Goal: Task Accomplishment & Management: Complete application form

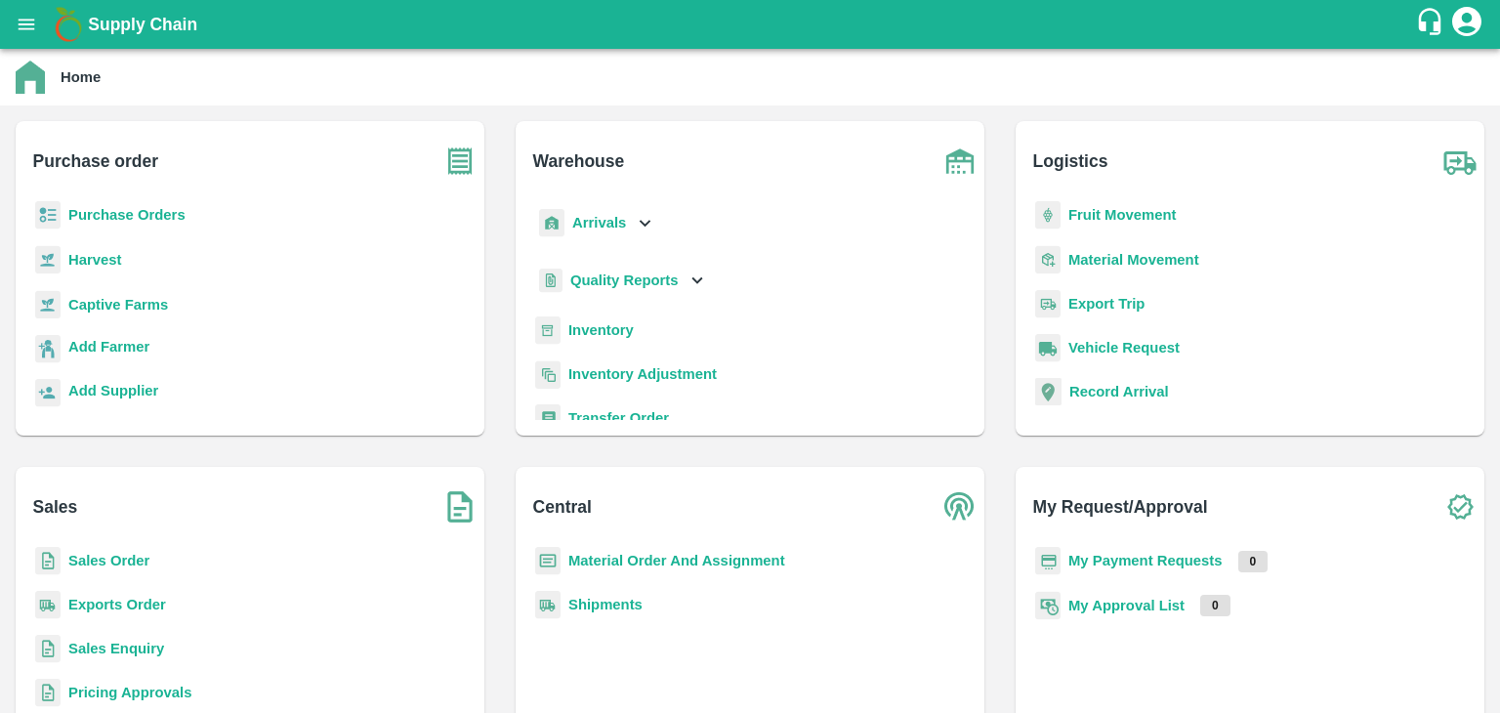
click at [109, 649] on b "Sales Enquiry" at bounding box center [116, 648] width 96 height 16
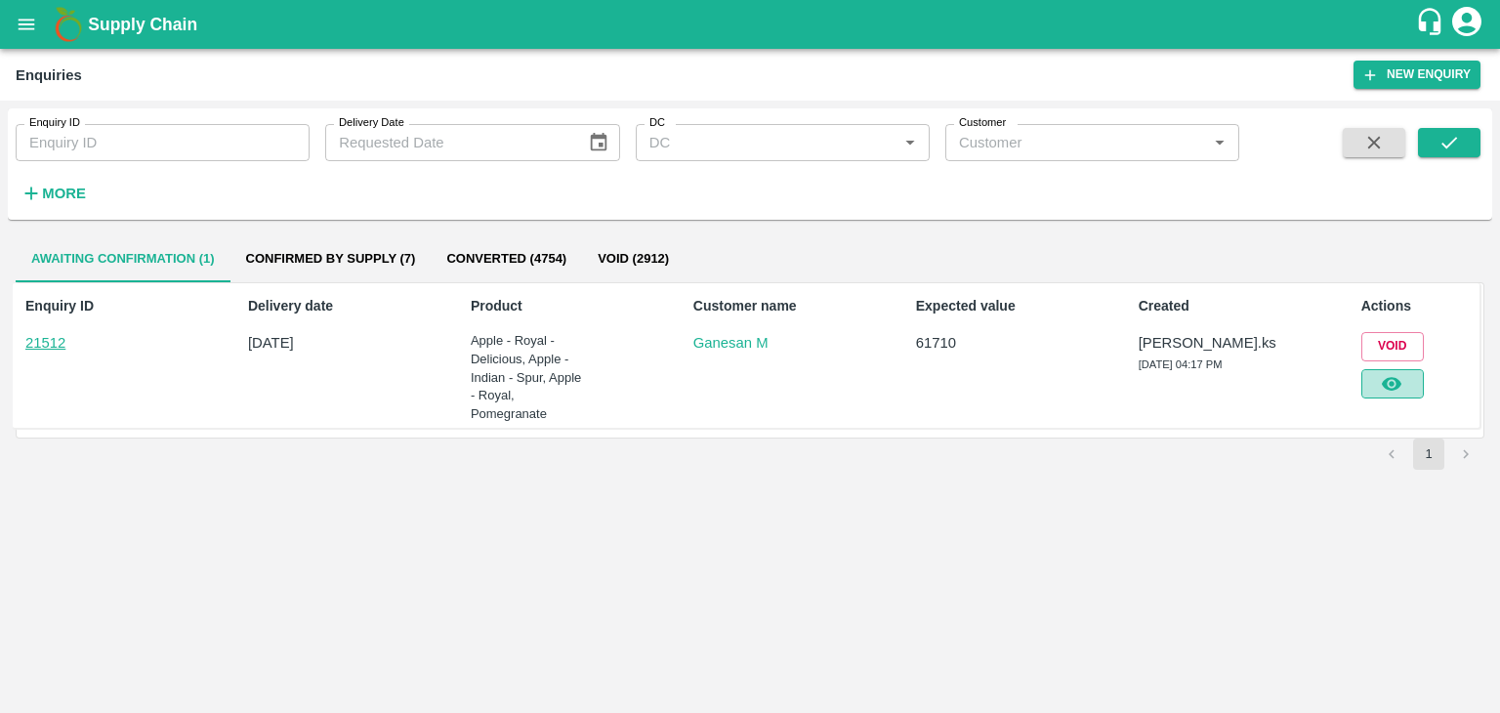
click at [1380, 379] on icon "button" at bounding box center [1390, 383] width 21 height 21
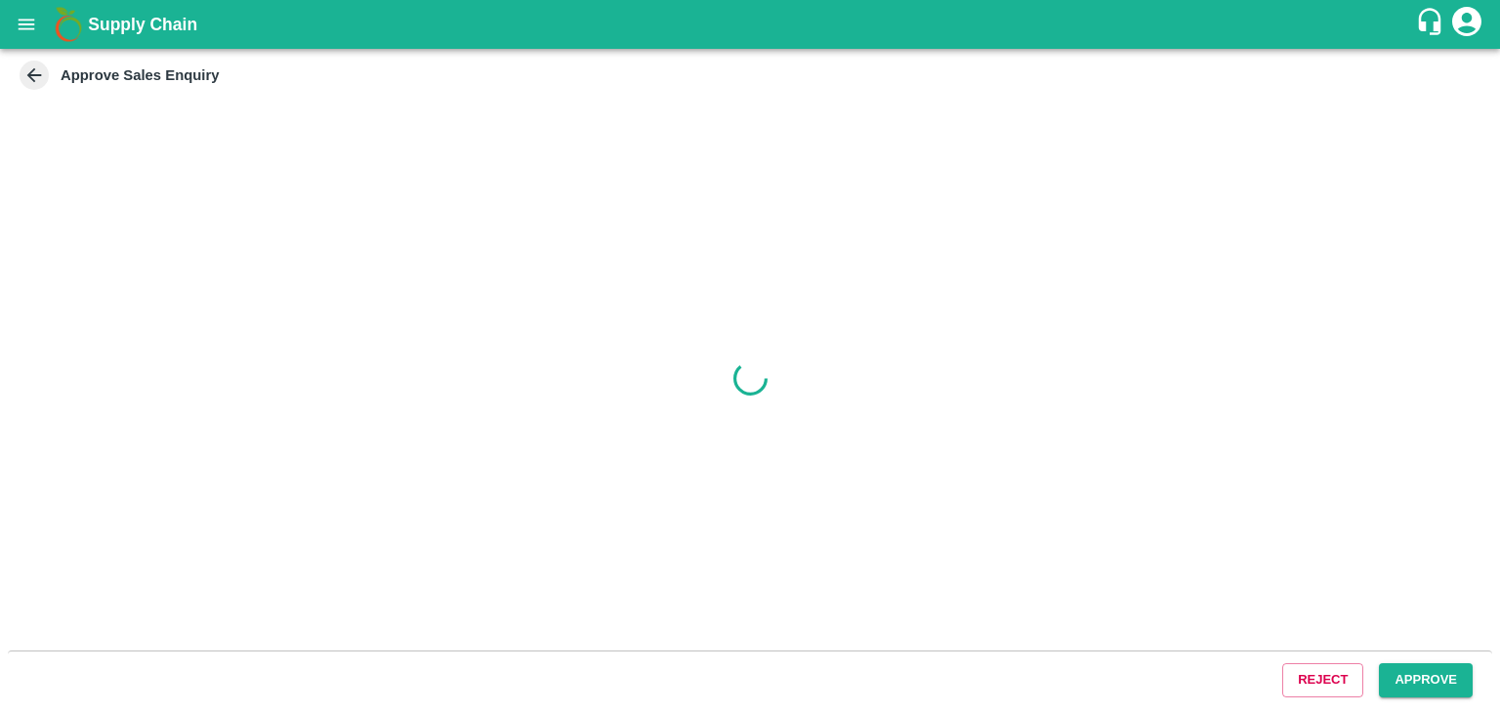
click at [1418, 678] on button "Approve" at bounding box center [1425, 680] width 94 height 34
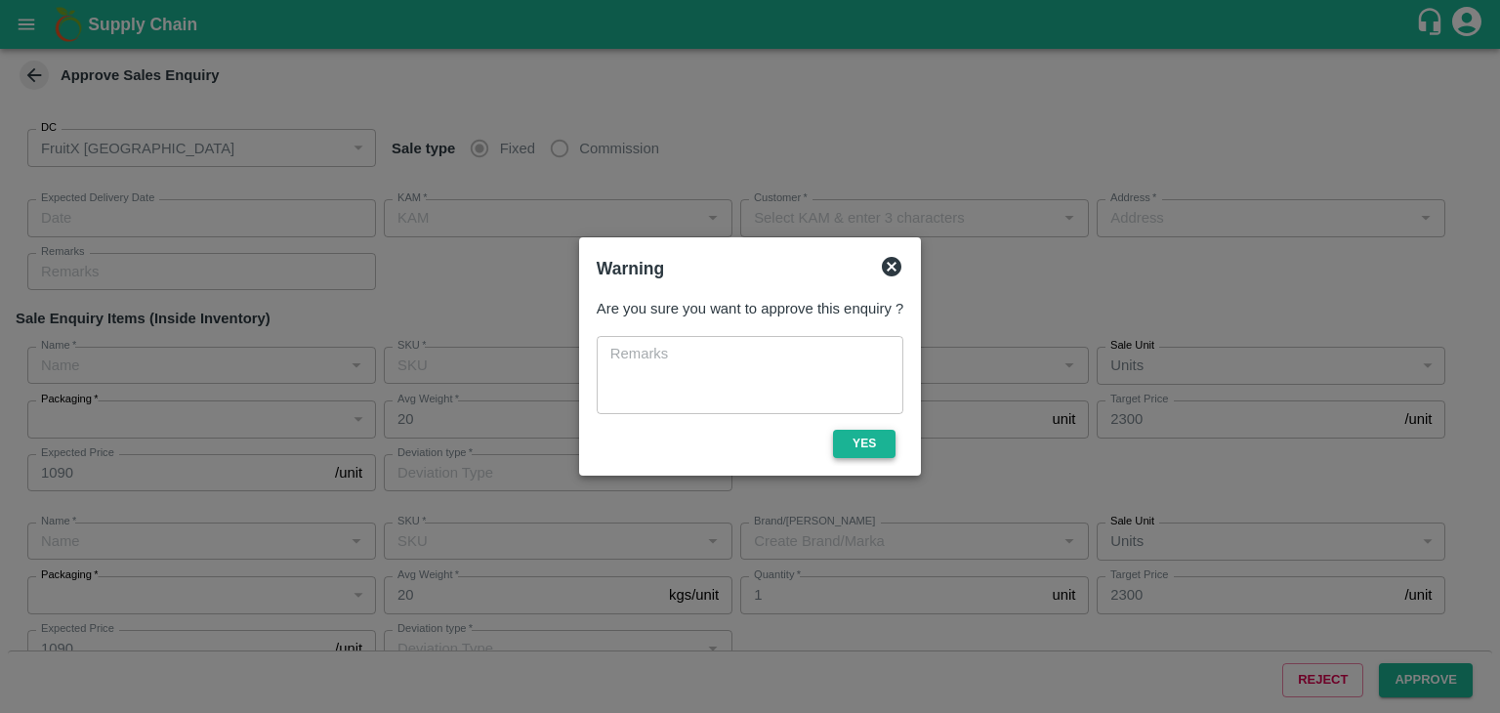
click at [876, 439] on button "Yes" at bounding box center [864, 444] width 62 height 28
type input "[DATE] 04:30 PM"
type input "[PERSON_NAME].ks"
type input "Ganesan M"
type input "[STREET_ADDRESS][PERSON_NAME]"
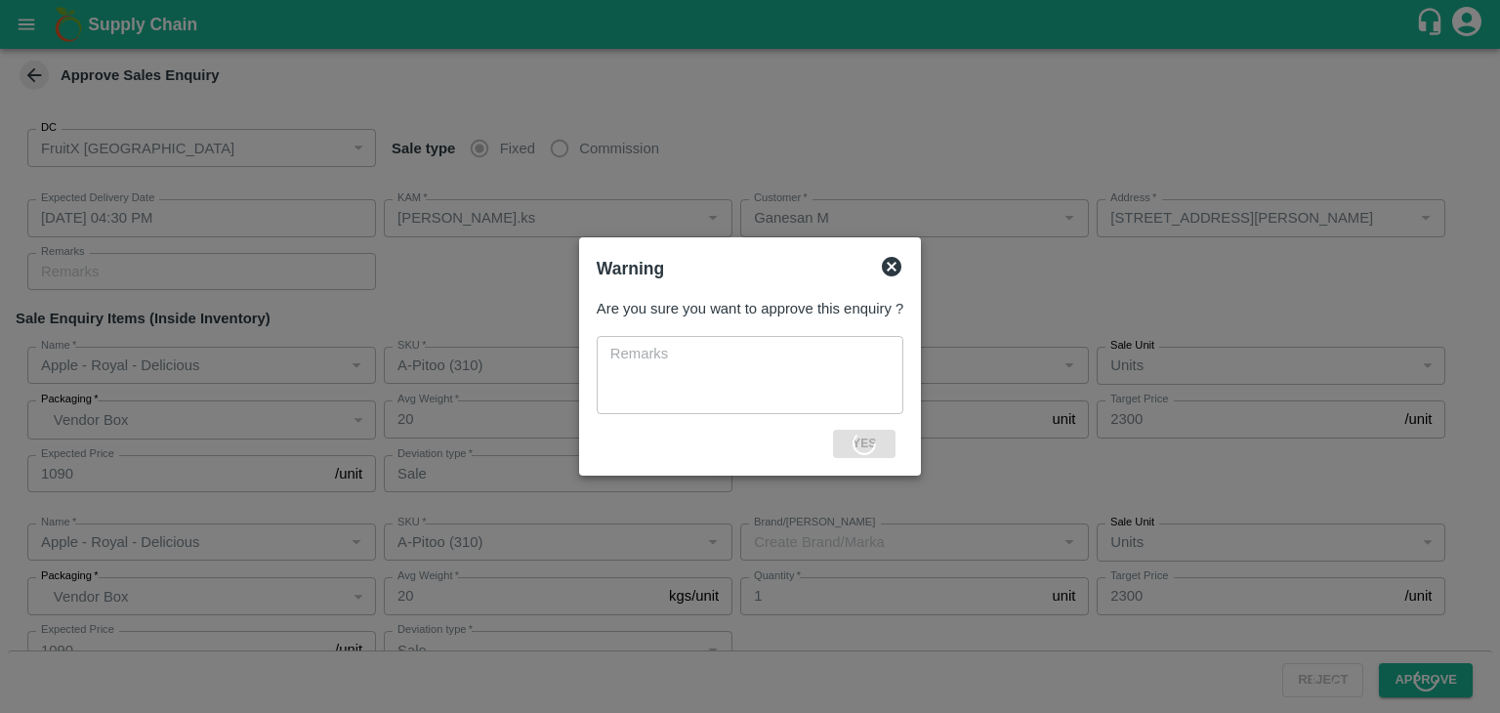
type input "Apple - Royal - Delicious"
type input "A-Pitoo (310)"
type input "Sale"
type input "Apple - Royal - Delicious"
type input "A-Pitoo (310)"
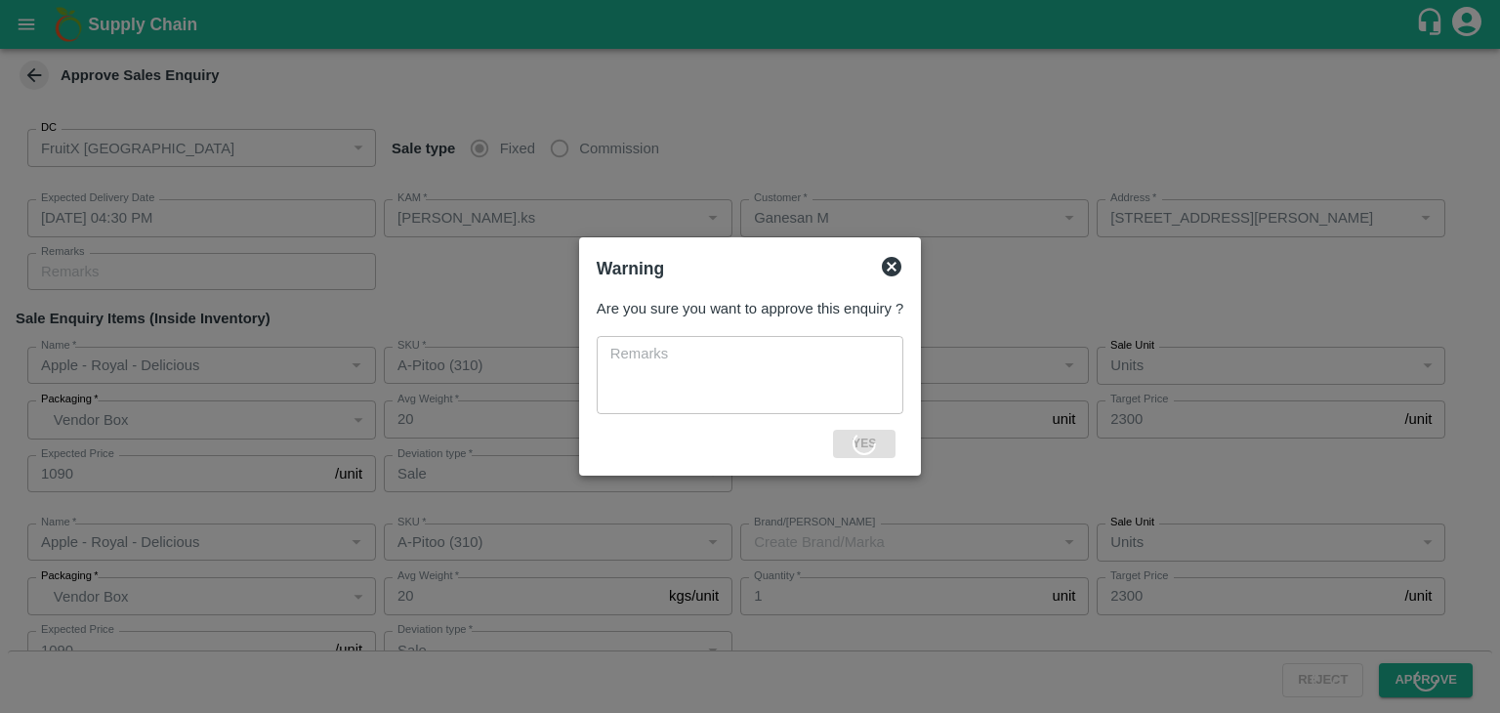
type input "Sale"
type input "Apple - Indian - Spur"
type input "A-S (150)"
type input "Sale"
type input "Apple - Royal - Delicious"
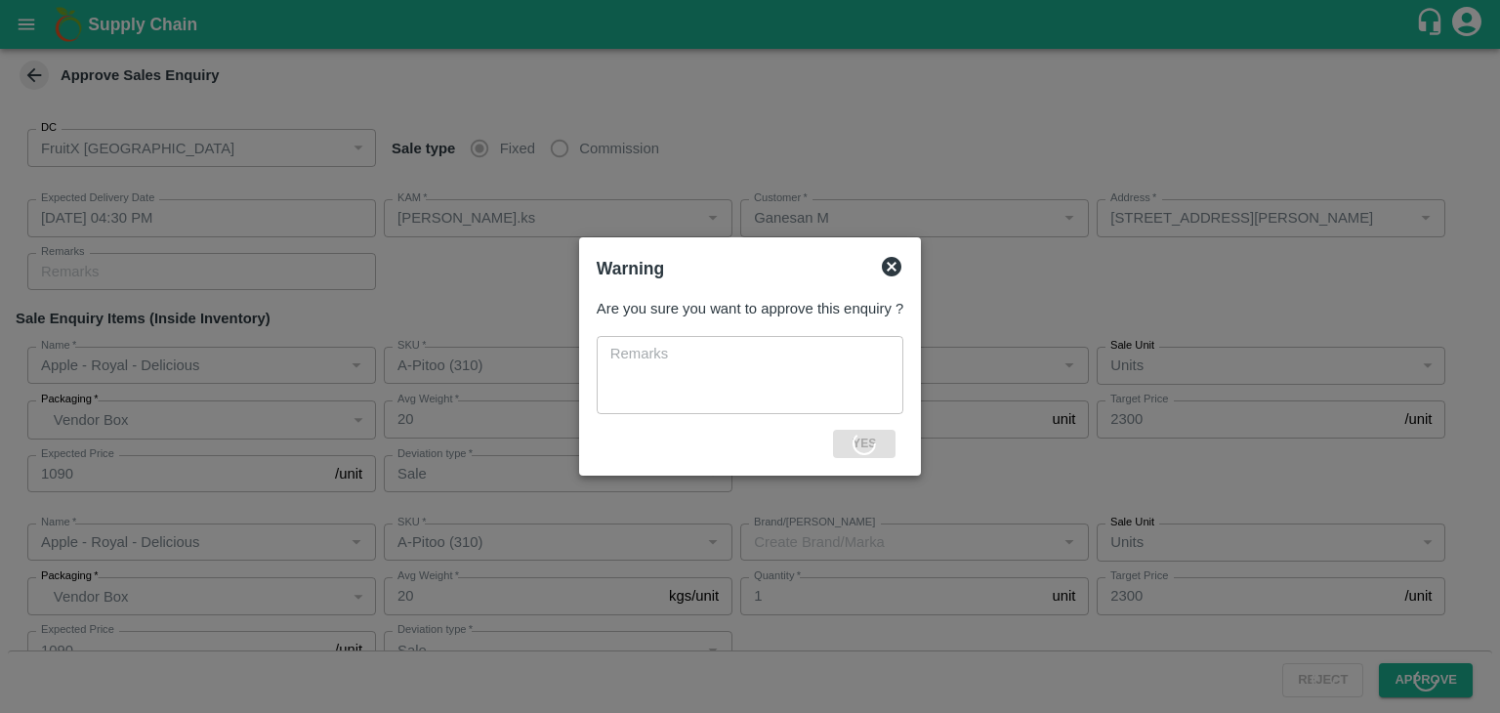
type input "A-ES (175)"
type input "Sale"
type input "Apple - Royal - Delicious"
type input "A-Pitoo (310)"
type input "Sale"
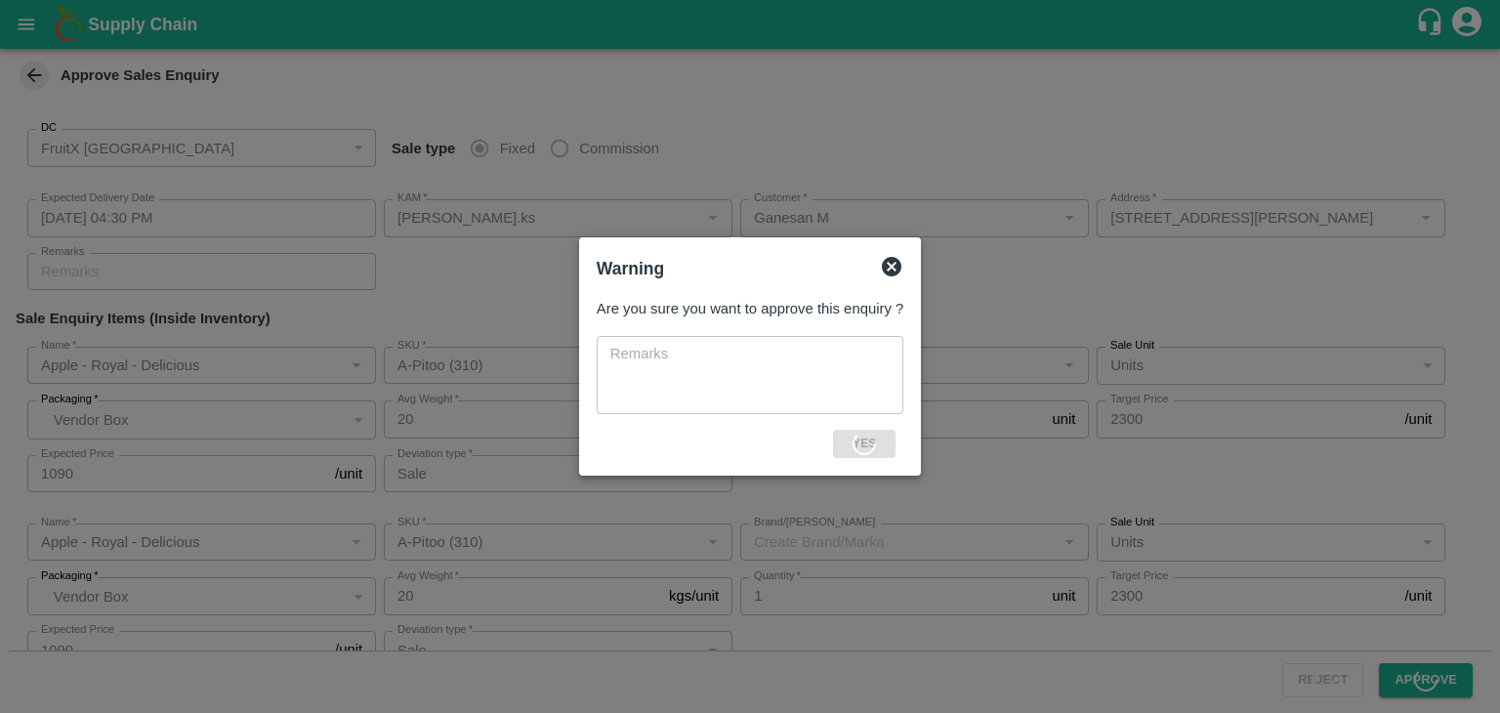
type input "Apple - Royal - Delicious"
type input "A-Pitoo (310)"
type input "Sale"
type input "Apple - Royal - Delicious"
type input "A-EES (210/240)"
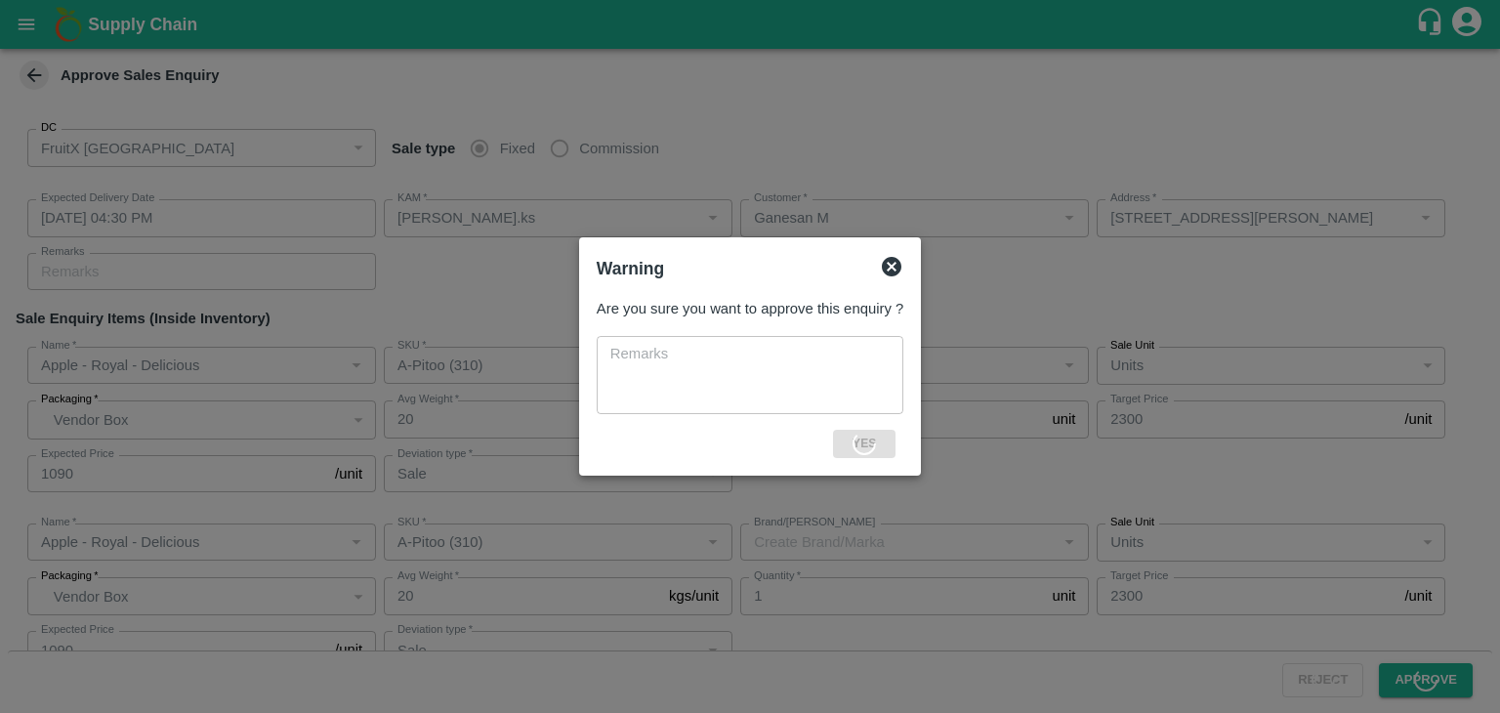
type input "Sale"
type input "Apple - Royal - Delicious"
type input "A-EES (210/240)"
type input "Sale"
type input "Apple - Royal - Delicious"
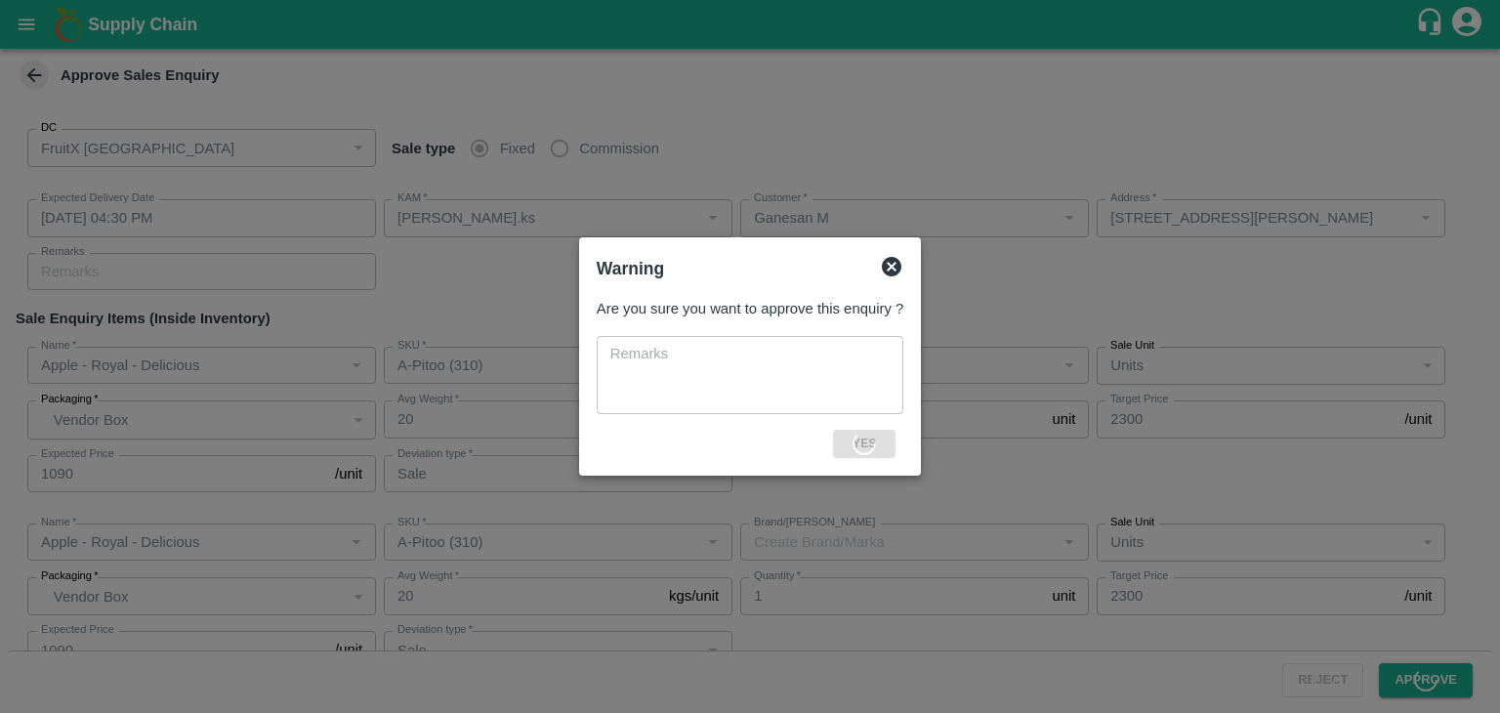
type input "A-L (100)"
type input "Sale"
type input "Apple - Indian - Spur"
type input "A-EES (210/240)"
type input "Sale"
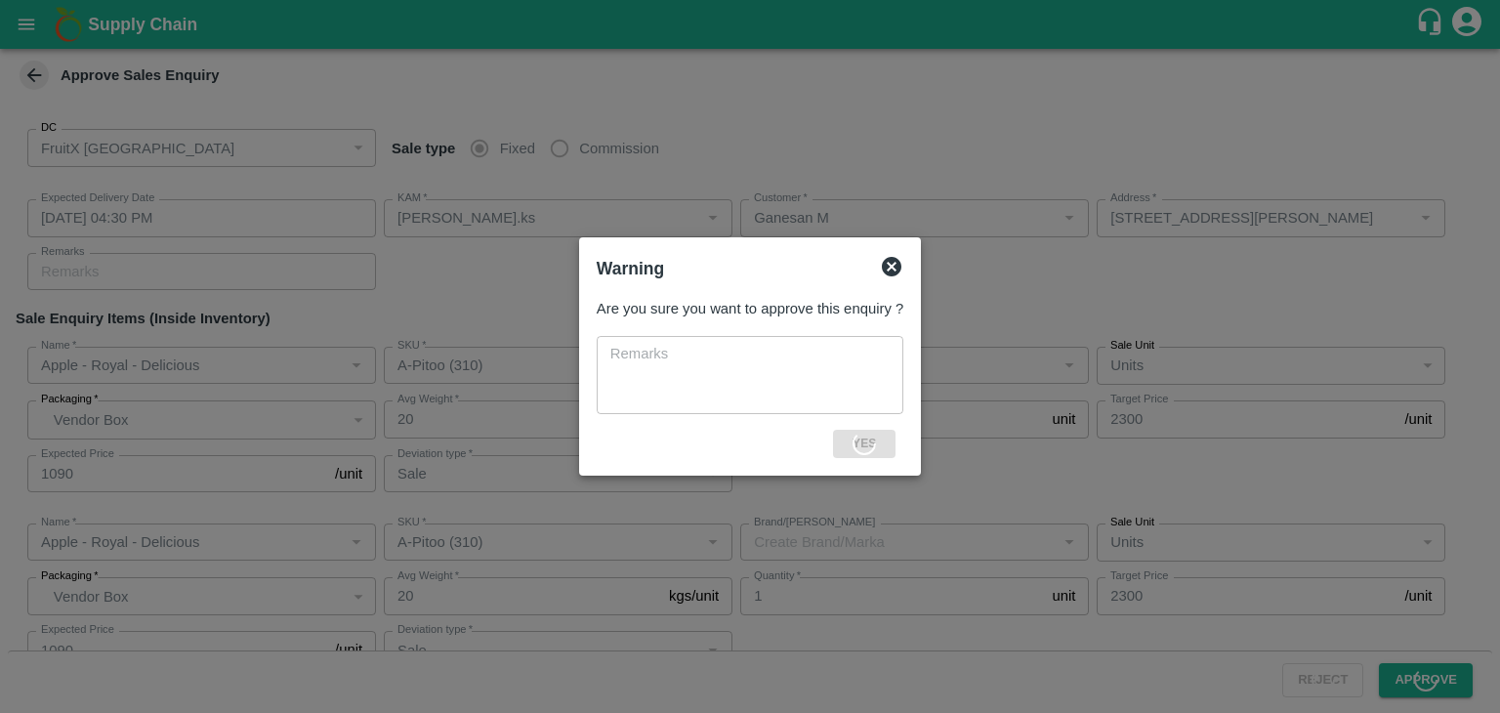
type input "Apple - Royal"
type input "A-Pitoo (310)"
type input "Sale"
type input "Apple - Royal"
type input "A-S (150)"
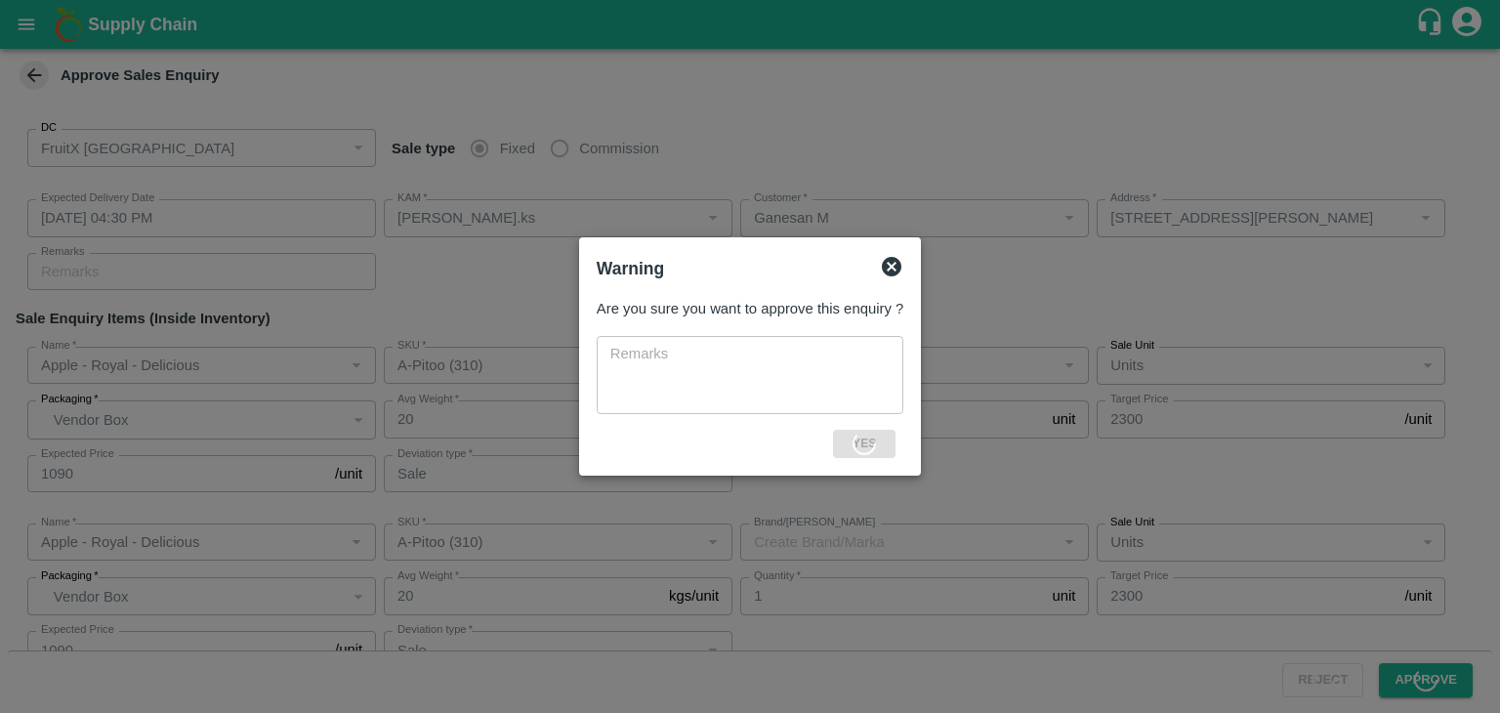
type input "Sale"
type input "Apple - Royal"
type input "A-ES (175)"
type input "Sale"
type input "Apple - Royal"
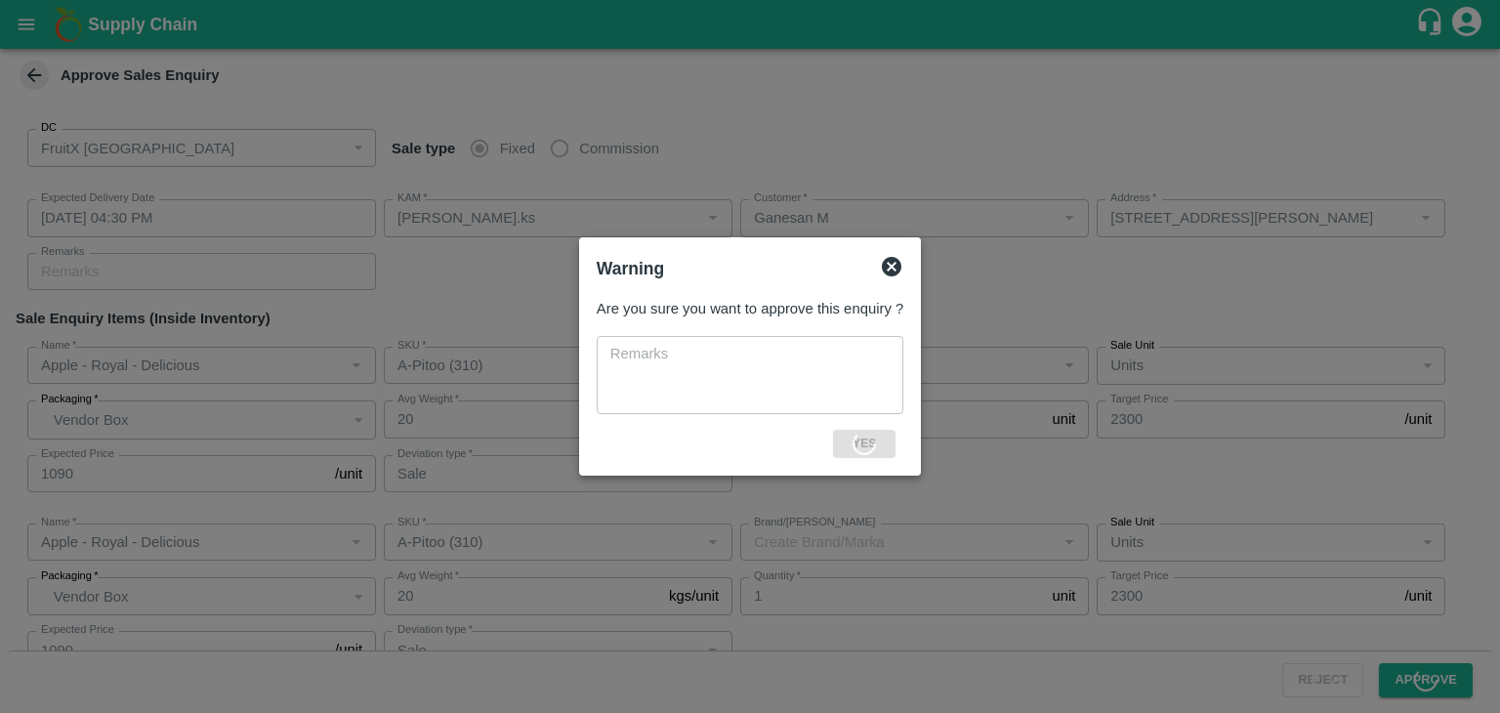
type input "A-ES (175)"
type input "Sale"
type input "Apple - Royal"
type input "A-Pitoo (310)"
type input "Sale"
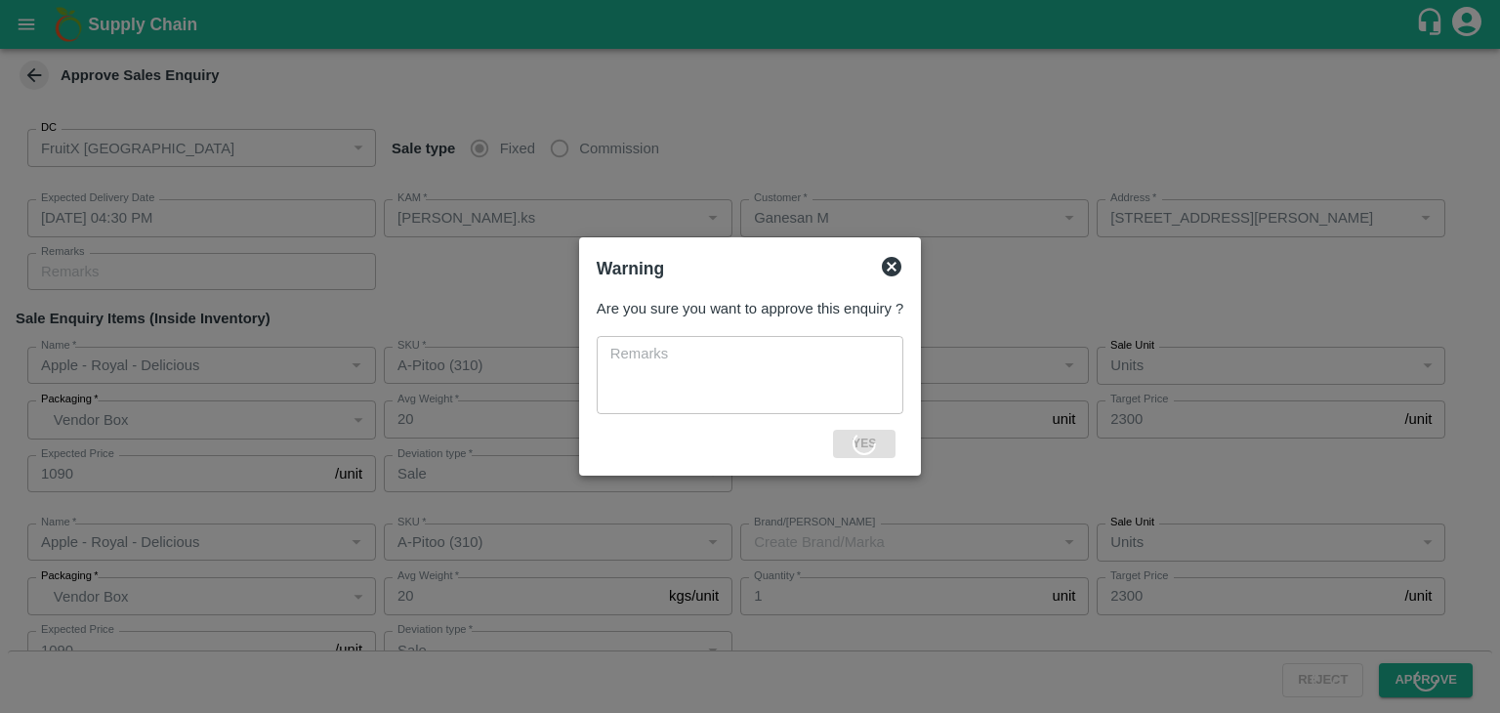
type input "Pomegranate"
type input "KA-SUPR-100++"
type input "GL"
